Goal: Transaction & Acquisition: Purchase product/service

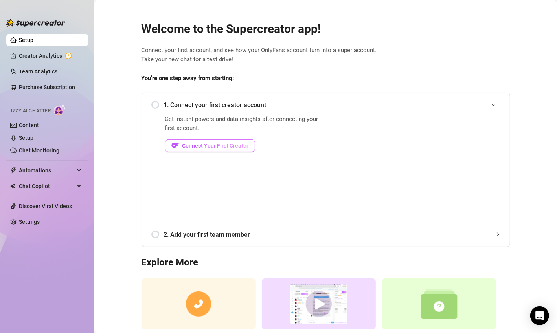
click at [198, 144] on span "Connect Your First Creator" at bounding box center [215, 146] width 66 height 6
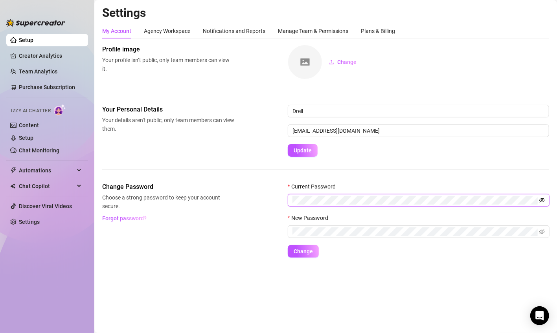
click at [542, 200] on icon "eye-invisible" at bounding box center [542, 201] width 6 height 6
click at [302, 253] on span "Change" at bounding box center [303, 251] width 19 height 6
click at [535, 232] on icon "eye-invisible" at bounding box center [534, 232] width 6 height 6
click at [293, 247] on button "Change" at bounding box center [303, 251] width 31 height 13
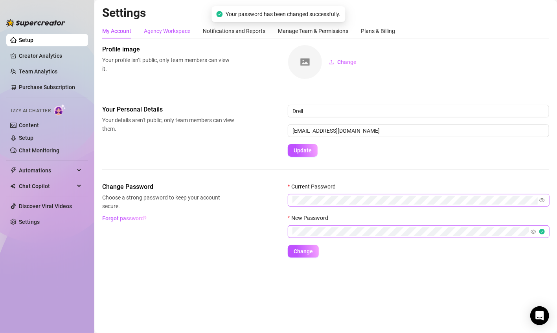
click at [180, 33] on div "Agency Workspace" at bounding box center [167, 31] width 46 height 9
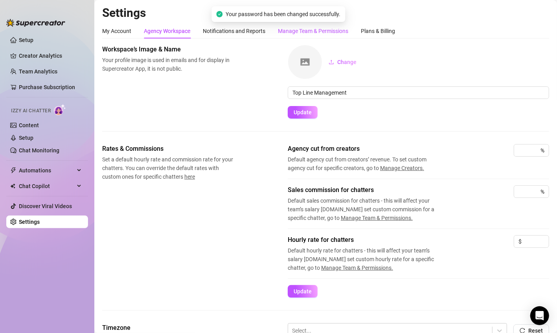
click at [303, 35] on div "Manage Team & Permissions" at bounding box center [313, 31] width 70 height 9
click at [379, 32] on div "Plans & Billing" at bounding box center [378, 31] width 34 height 9
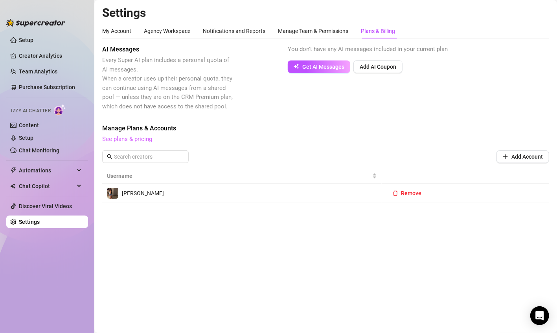
click at [136, 137] on link "See plans & pricing" at bounding box center [127, 139] width 50 height 7
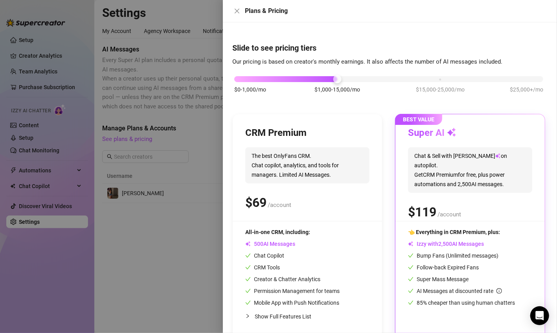
scroll to position [15, 0]
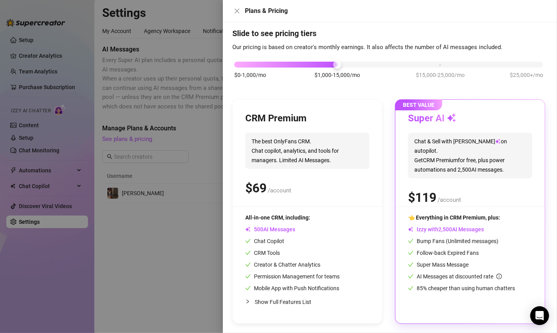
click at [307, 152] on span "The best OnlyFans CRM. Chat copilot, analytics, and tools for managers. Limited…" at bounding box center [307, 151] width 124 height 36
click at [321, 112] on div "CRM Premium" at bounding box center [307, 118] width 124 height 13
click at [485, 222] on div "👈 Everything in CRM Premium, plus: Izzy with AI Messages Bump Fans (Unlimited m…" at bounding box center [470, 252] width 124 height 79
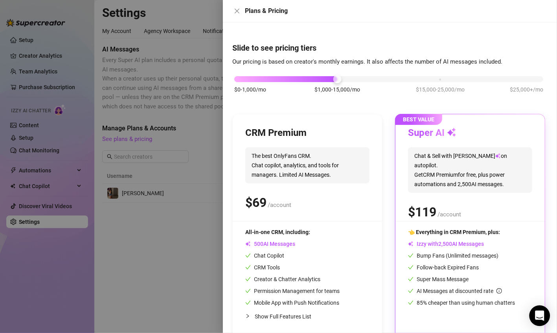
click at [537, 310] on div "Open Intercom Messenger" at bounding box center [539, 316] width 21 height 21
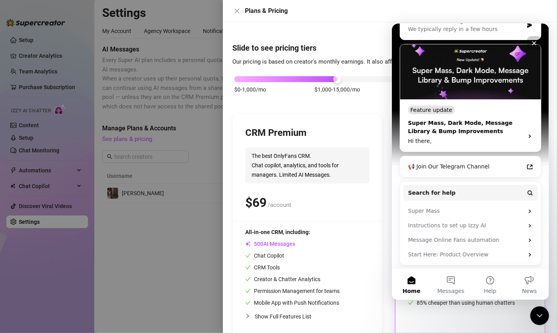
scroll to position [105, 0]
click at [534, 41] on icon "Close" at bounding box center [534, 43] width 6 height 6
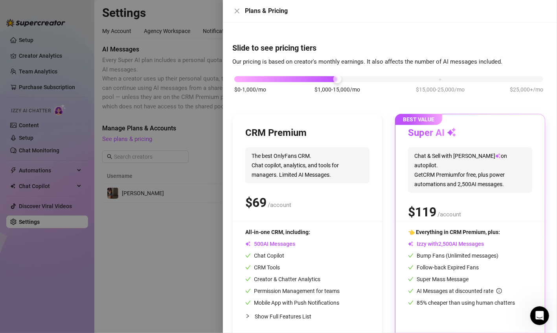
scroll to position [0, 0]
click at [241, 9] on button "Close" at bounding box center [236, 10] width 9 height 9
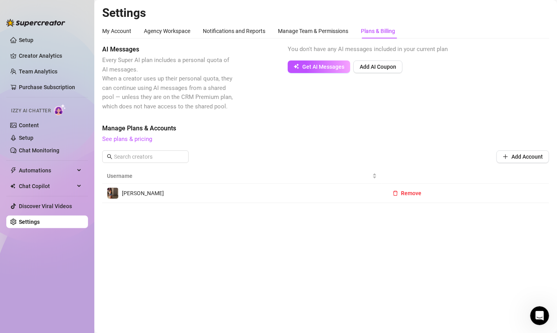
click at [206, 189] on div "[PERSON_NAME]" at bounding box center [242, 193] width 270 height 12
click at [44, 84] on link "Purchase Subscription" at bounding box center [50, 87] width 63 height 13
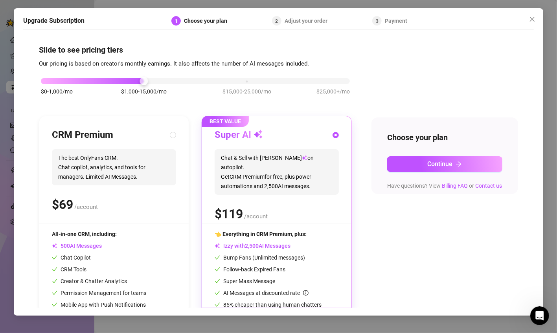
scroll to position [32, 0]
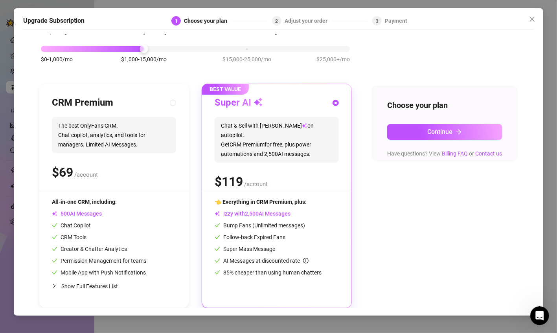
click at [98, 98] on h3 "CRM Premium" at bounding box center [82, 103] width 61 height 13
radio input "true"
radio input "false"
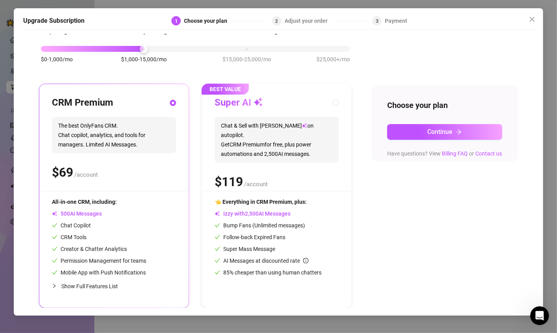
click at [315, 108] on div "Super AI" at bounding box center [277, 103] width 124 height 13
radio input "false"
radio input "true"
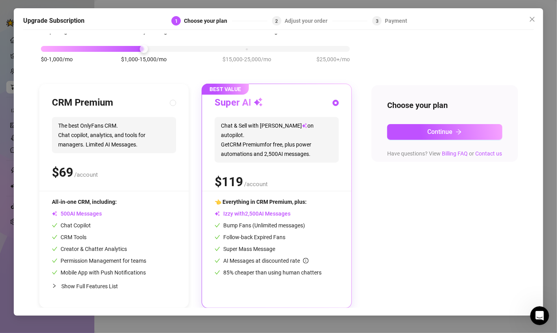
click at [125, 114] on div "CRM Premium The best OnlyFans CRM. Chat copilot, analytics, and tools for manag…" at bounding box center [114, 144] width 124 height 94
radio input "true"
radio input "false"
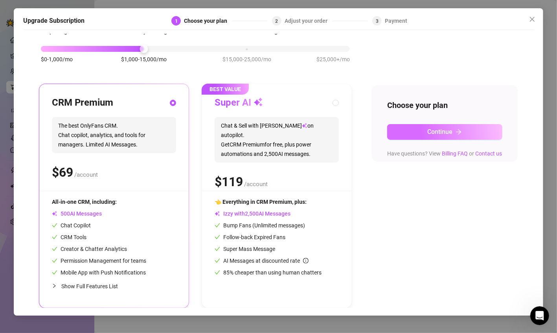
click at [434, 131] on span "Continue" at bounding box center [439, 131] width 25 height 7
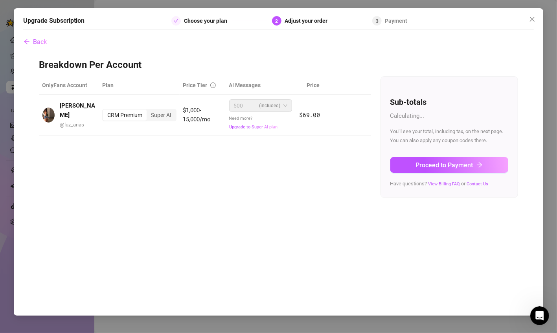
scroll to position [0, 0]
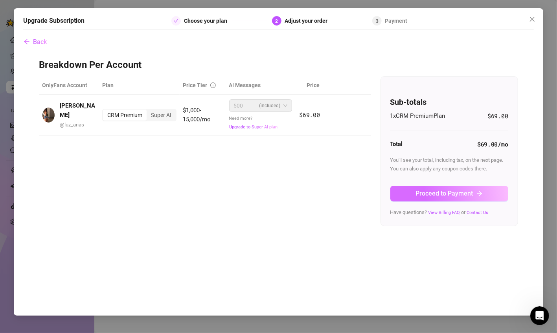
click at [458, 193] on span "Proceed to Payment" at bounding box center [444, 193] width 57 height 7
